Goal: Find specific page/section: Find specific page/section

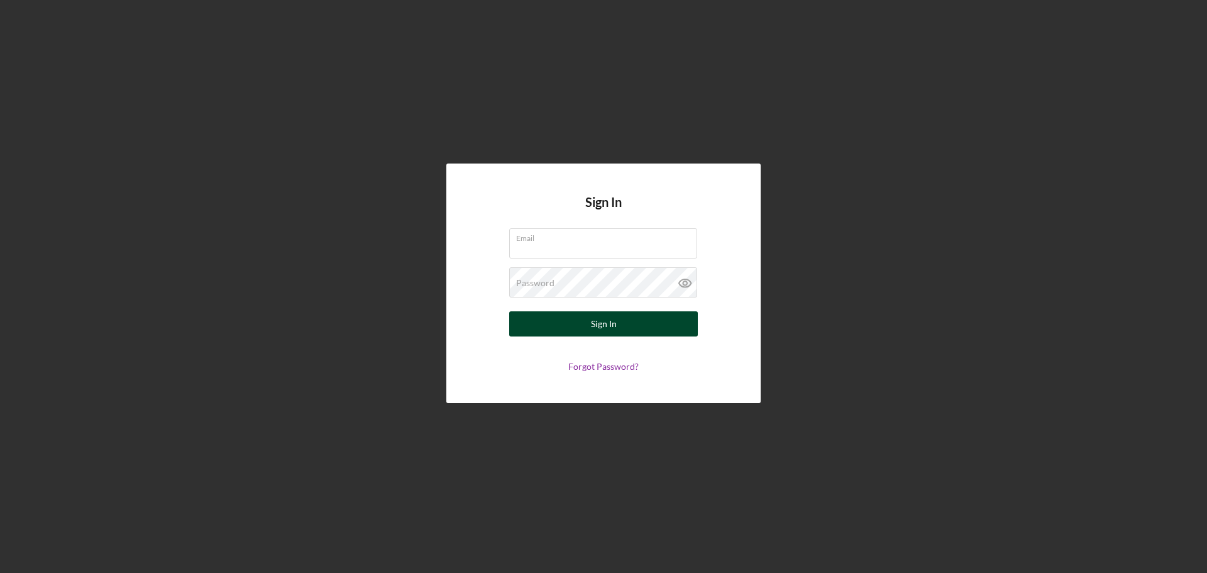
type input "[PERSON_NAME][EMAIL_ADDRESS][DOMAIN_NAME]"
click at [623, 331] on button "Sign In" at bounding box center [603, 323] width 189 height 25
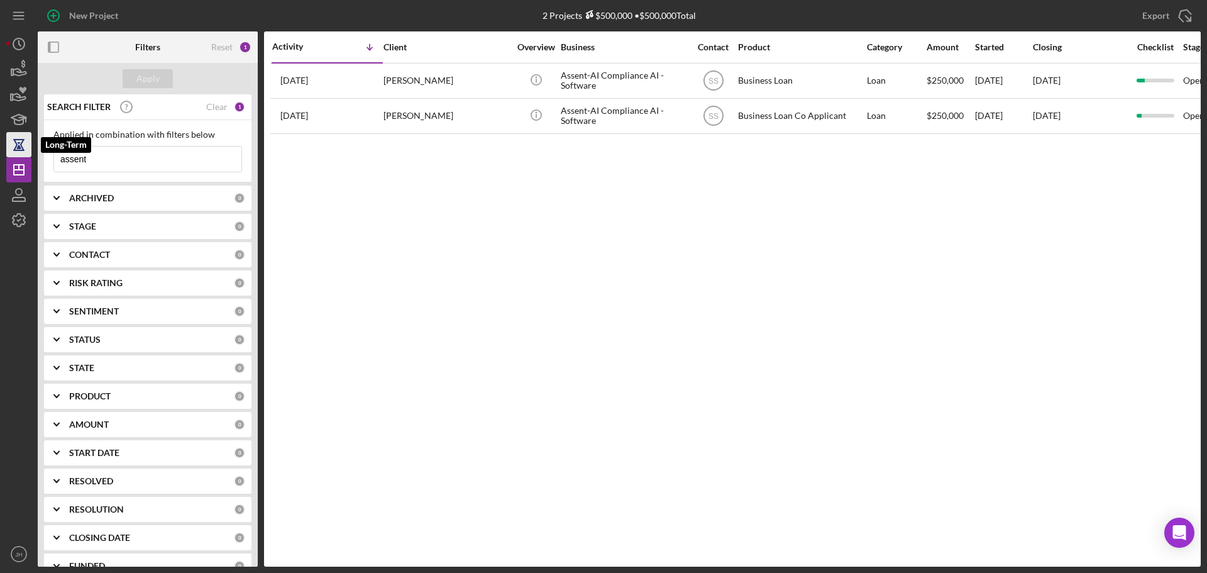
drag, startPoint x: 116, startPoint y: 153, endPoint x: 28, endPoint y: 152, distance: 88.0
click at [28, 152] on div "New Project 2 Projects $500,000 • $500,000 Total assent Export Icon/Export Filt…" at bounding box center [603, 283] width 1195 height 567
type input "community forge"
click at [155, 77] on div "Apply" at bounding box center [147, 78] width 23 height 19
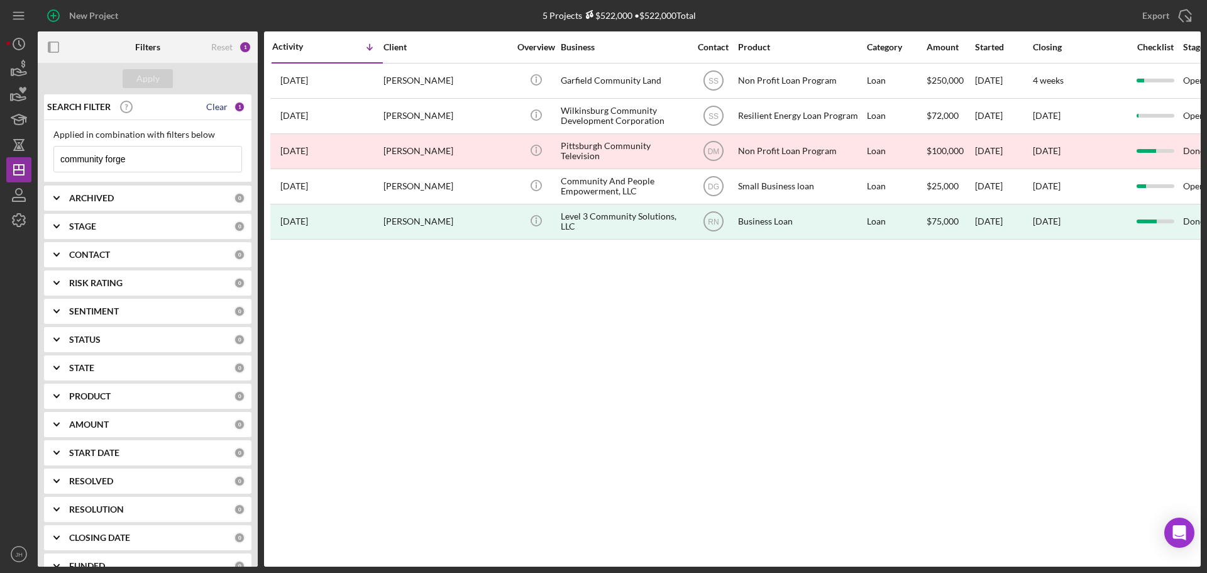
click at [216, 102] on div "Clear" at bounding box center [216, 107] width 21 height 10
click at [93, 162] on input at bounding box center [147, 159] width 187 height 25
type input "community forge"
click at [181, 157] on input "community forge" at bounding box center [147, 159] width 187 height 25
drag, startPoint x: 136, startPoint y: 157, endPoint x: 59, endPoint y: 170, distance: 78.6
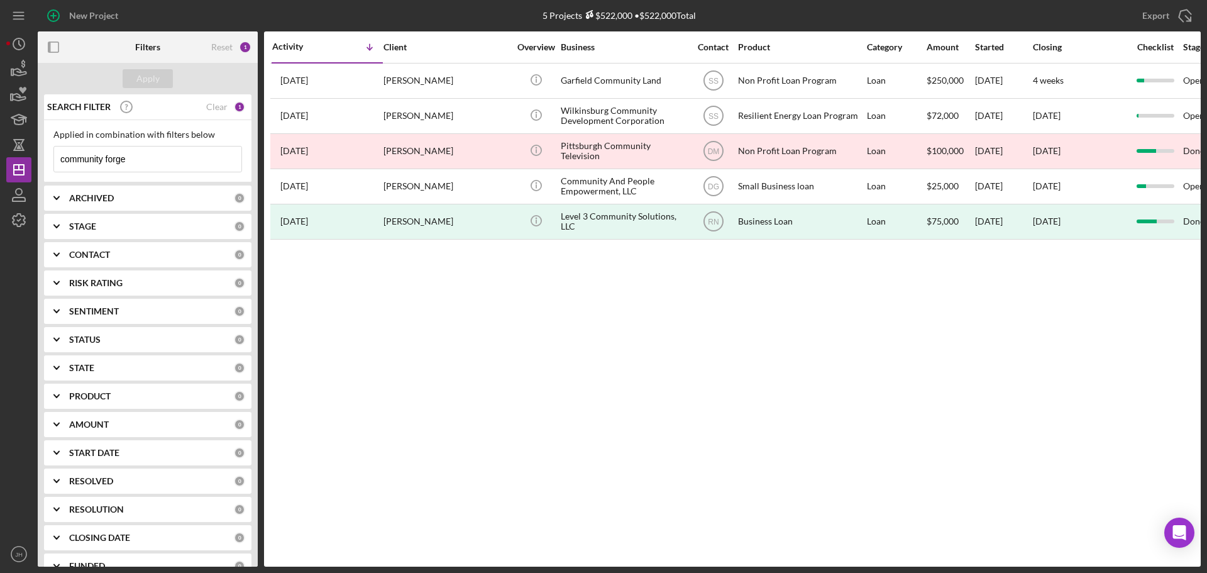
click at [48, 158] on div "Applied in combination with filters below community forge Icon/Menu Close" at bounding box center [148, 151] width 208 height 62
drag, startPoint x: 144, startPoint y: 167, endPoint x: 153, endPoint y: 169, distance: 9.6
click at [145, 167] on input at bounding box center [147, 159] width 187 height 25
click at [134, 158] on input at bounding box center [147, 159] width 187 height 25
